Goal: Task Accomplishment & Management: Manage account settings

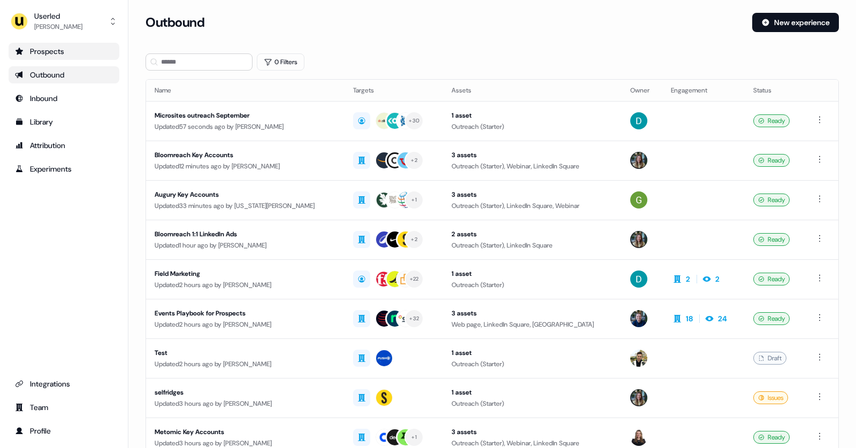
click at [45, 56] on div "Prospects" at bounding box center [64, 51] width 98 height 11
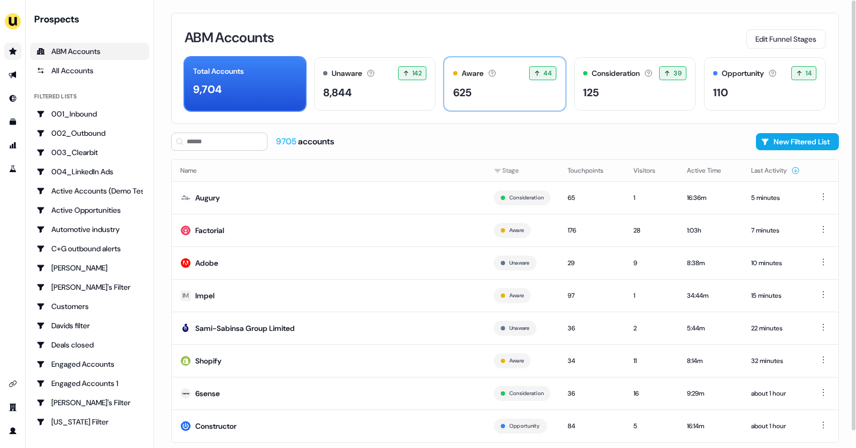
click at [462, 92] on div "625" at bounding box center [462, 92] width 18 height 16
